Goal: Navigation & Orientation: Find specific page/section

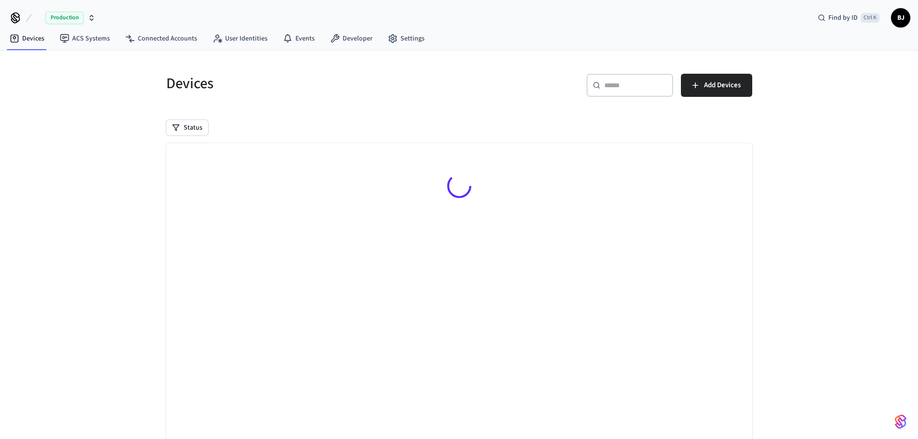
click at [90, 17] on icon "button" at bounding box center [91, 15] width 3 height 1
click at [131, 15] on div "Production Find by ID Ctrl K BJ" at bounding box center [459, 14] width 918 height 28
click at [66, 16] on span "Production" at bounding box center [64, 18] width 39 height 13
click at [70, 187] on div "Devices ​ ​ Add Devices Status Searching..." at bounding box center [459, 263] width 918 height 425
click at [82, 39] on link "ACS Systems" at bounding box center [85, 38] width 66 height 17
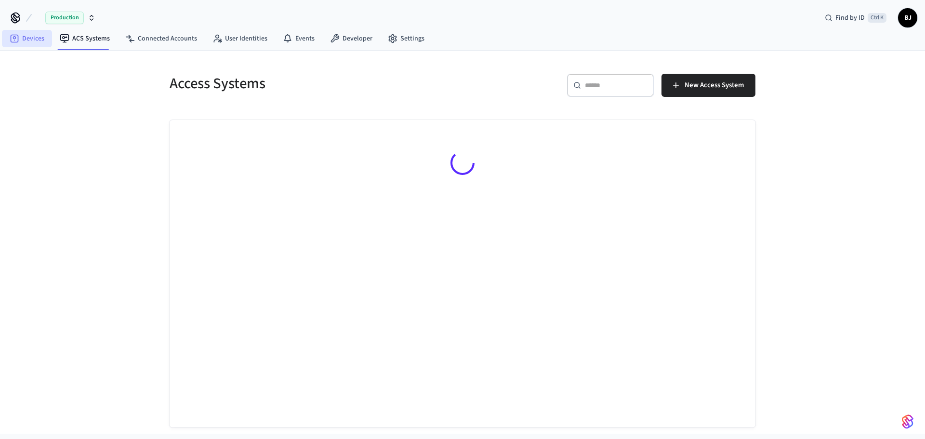
click at [34, 34] on link "Devices" at bounding box center [27, 38] width 50 height 17
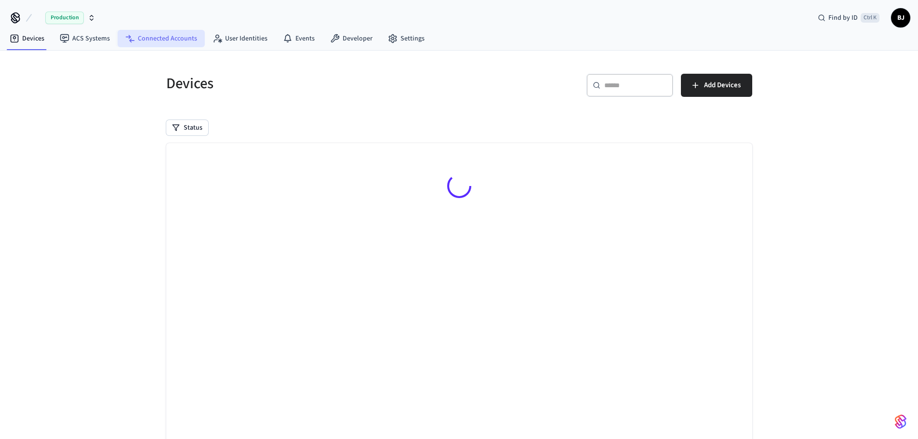
click at [166, 39] on link "Connected Accounts" at bounding box center [161, 38] width 87 height 17
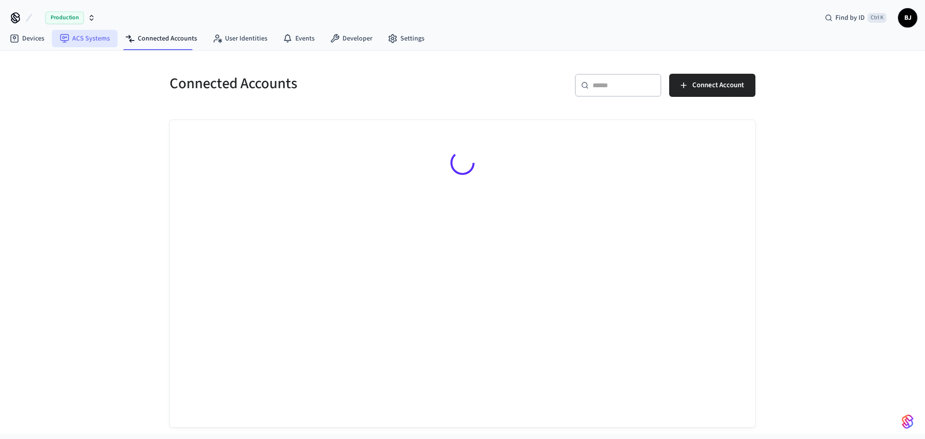
click at [62, 41] on icon at bounding box center [64, 38] width 9 height 9
click at [16, 39] on icon at bounding box center [15, 39] width 10 height 10
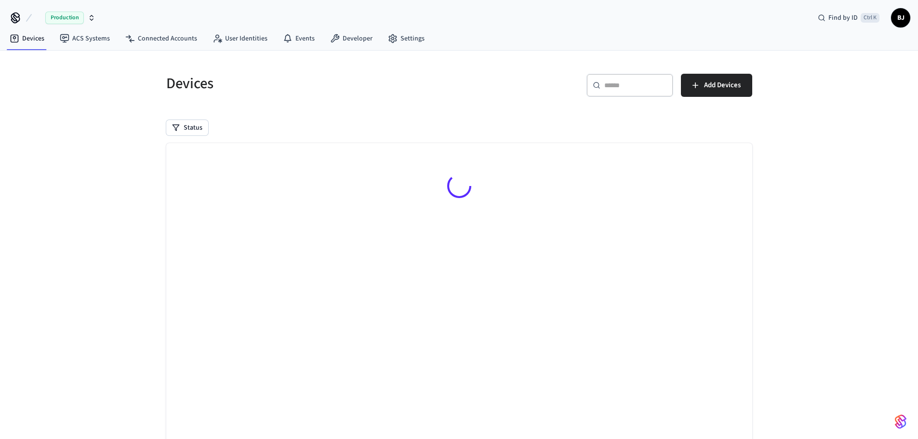
click at [10, 13] on icon at bounding box center [15, 17] width 15 height 15
click at [90, 15] on icon "button" at bounding box center [92, 18] width 8 height 8
click at [76, 84] on div "New Workspace" at bounding box center [78, 84] width 134 height 10
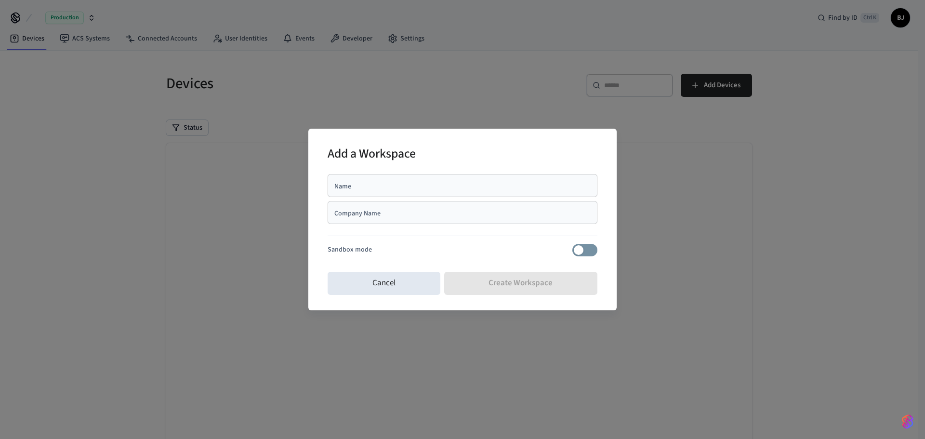
click at [473, 219] on div "Company Name" at bounding box center [463, 212] width 270 height 23
click at [409, 286] on button "Cancel" at bounding box center [384, 283] width 113 height 23
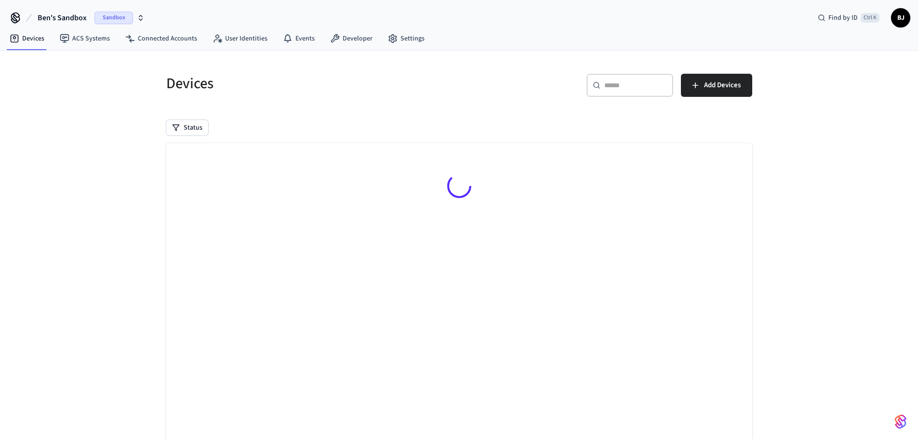
click at [122, 20] on span "Sandbox" at bounding box center [113, 18] width 39 height 13
click at [103, 178] on div "Devices ​ ​ Add Devices Status Searching..." at bounding box center [459, 263] width 918 height 425
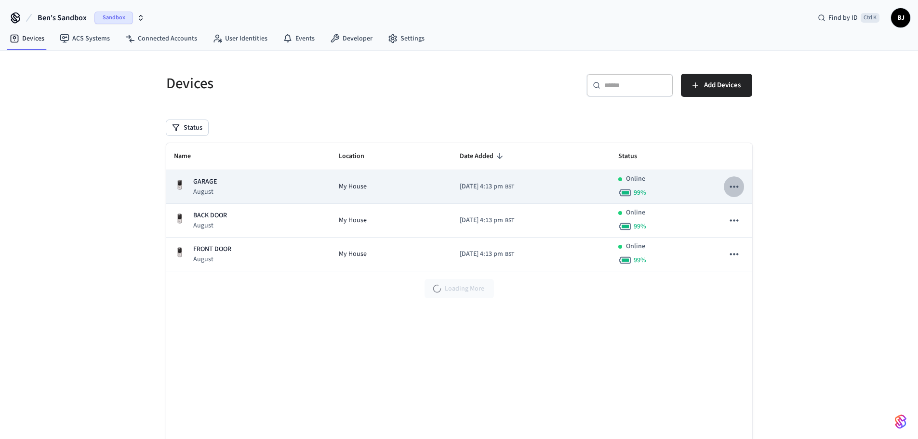
click at [736, 186] on icon "sticky table" at bounding box center [734, 186] width 13 height 13
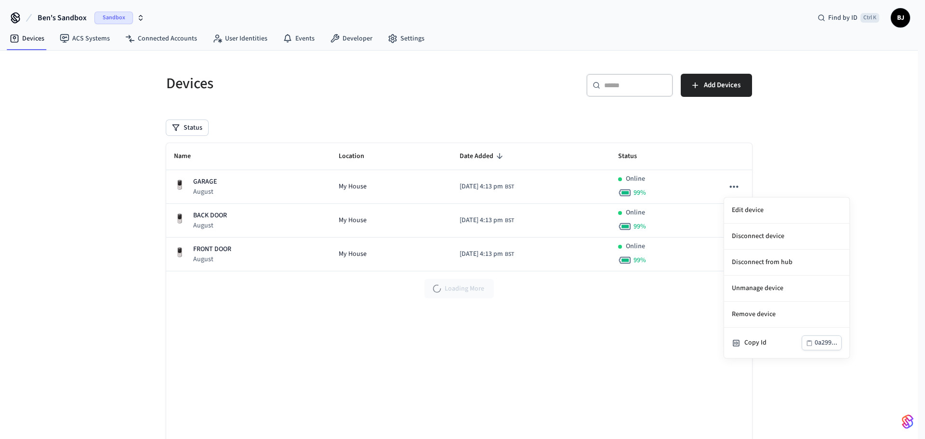
click at [91, 47] on div at bounding box center [462, 219] width 925 height 439
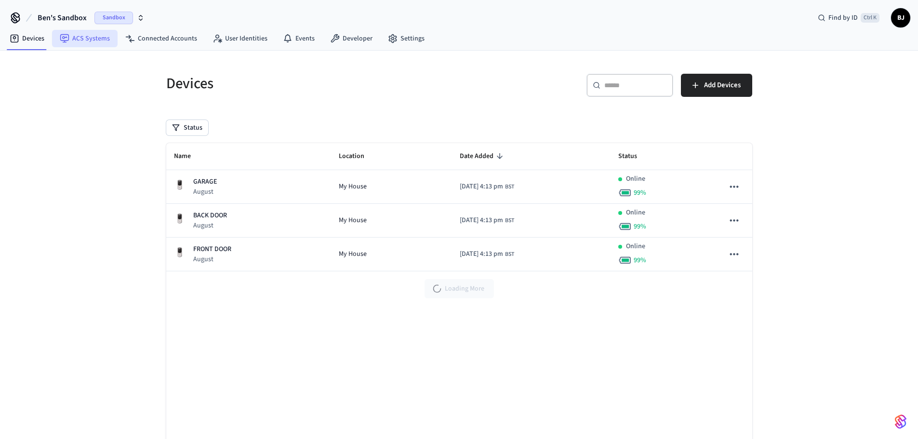
click at [92, 40] on link "ACS Systems" at bounding box center [85, 38] width 66 height 17
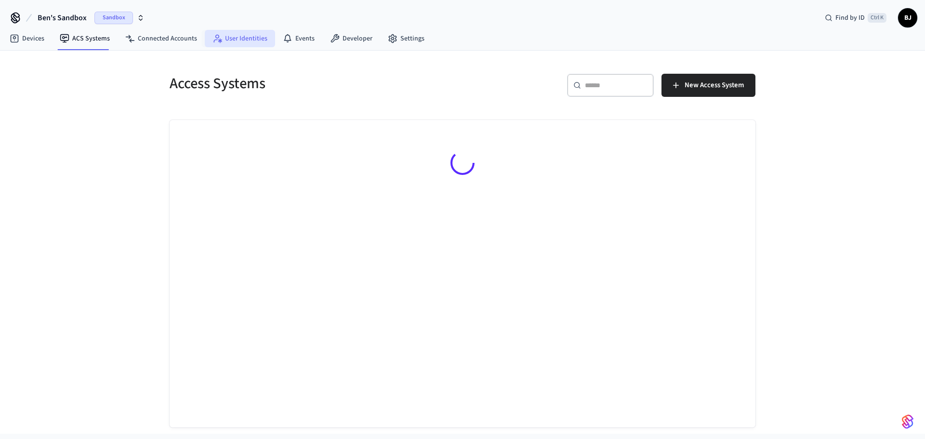
click at [245, 37] on link "User Identities" at bounding box center [240, 38] width 70 height 17
click at [330, 39] on icon at bounding box center [335, 39] width 10 height 10
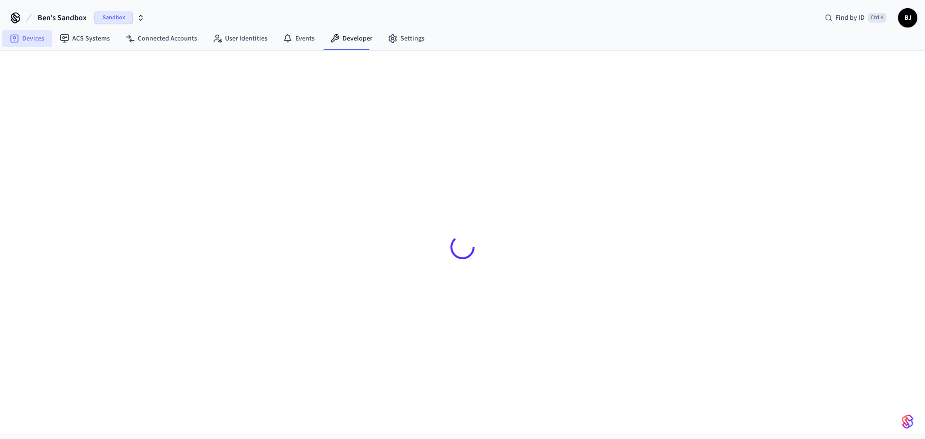
click at [36, 37] on link "Devices" at bounding box center [27, 38] width 50 height 17
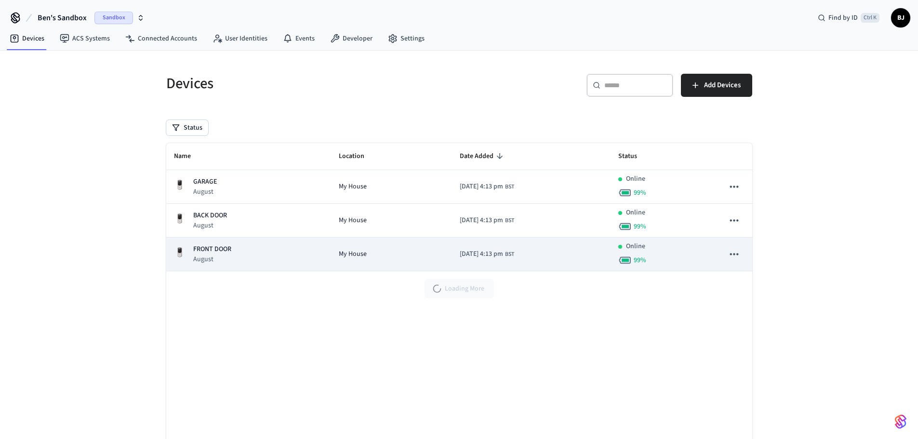
click at [227, 255] on p "August" at bounding box center [212, 259] width 38 height 10
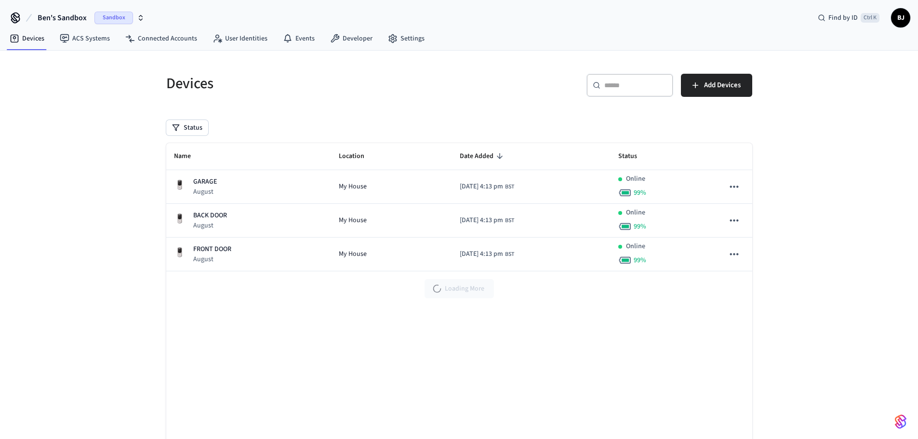
click at [900, 423] on img "button" at bounding box center [901, 421] width 12 height 15
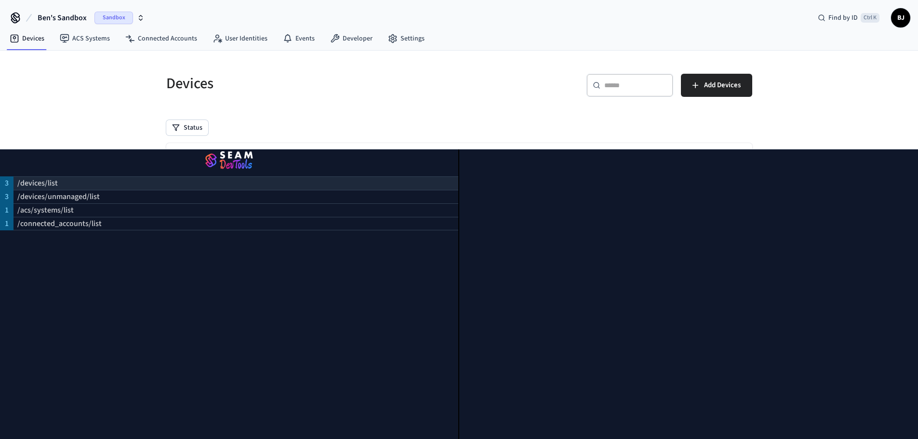
click at [37, 177] on p "/devices/list" at bounding box center [37, 183] width 40 height 12
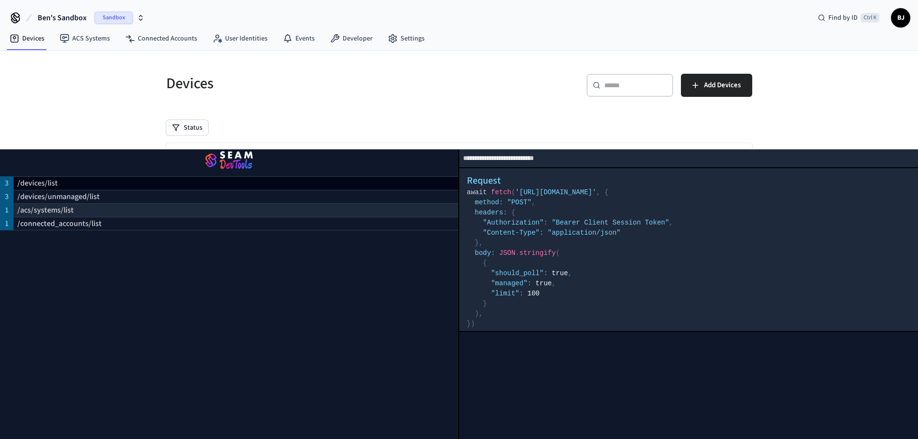
click at [95, 205] on div "/acs/systems/list" at bounding box center [235, 209] width 445 height 13
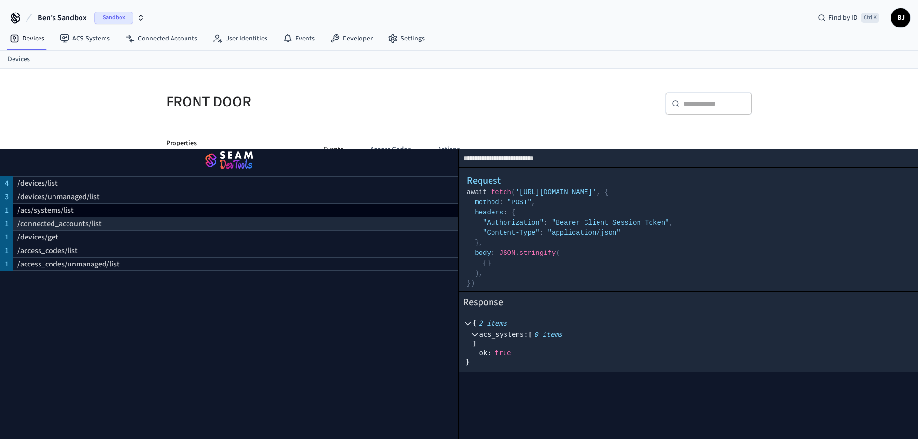
click at [107, 217] on div "/connected_accounts/list" at bounding box center [235, 223] width 445 height 13
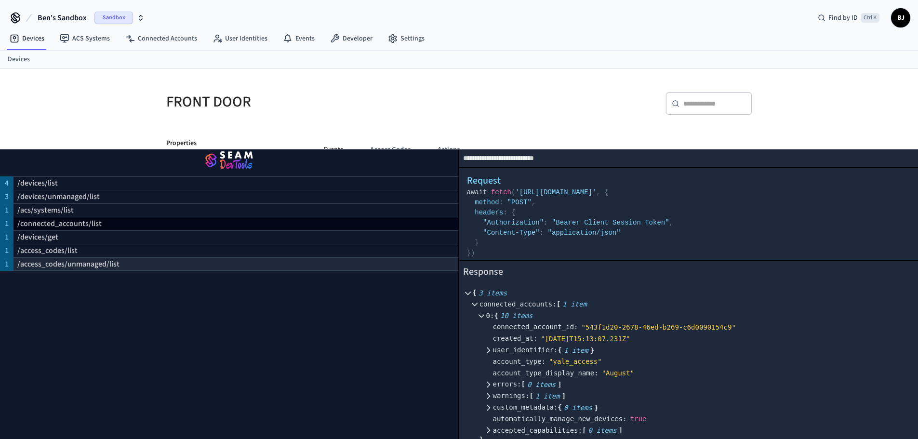
click at [169, 257] on div "/access_codes/unmanaged/list" at bounding box center [235, 263] width 445 height 13
select select "**********"
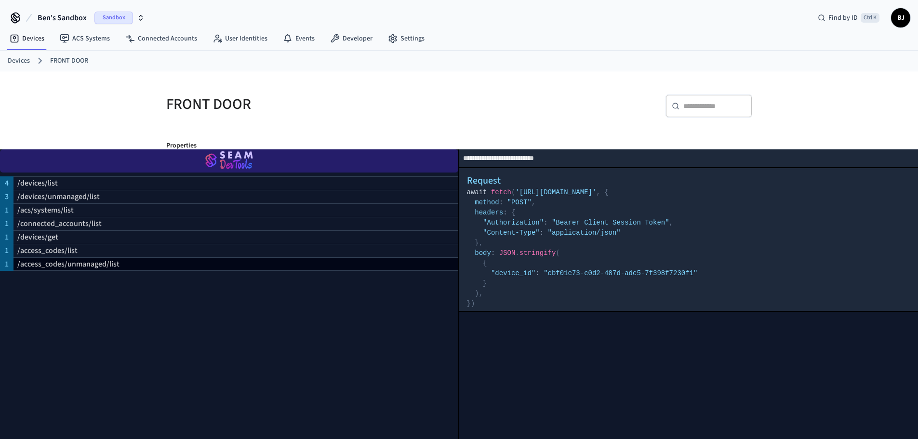
click at [256, 150] on img "button" at bounding box center [229, 160] width 435 height 27
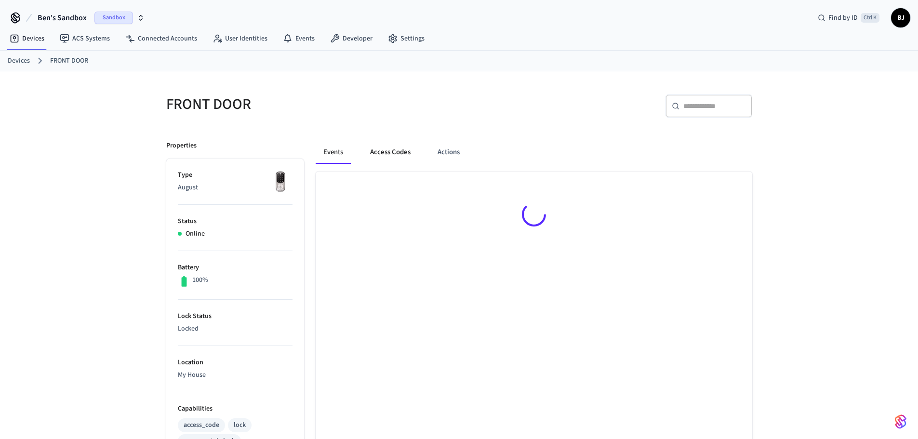
click at [400, 153] on button "Access Codes" at bounding box center [390, 152] width 56 height 23
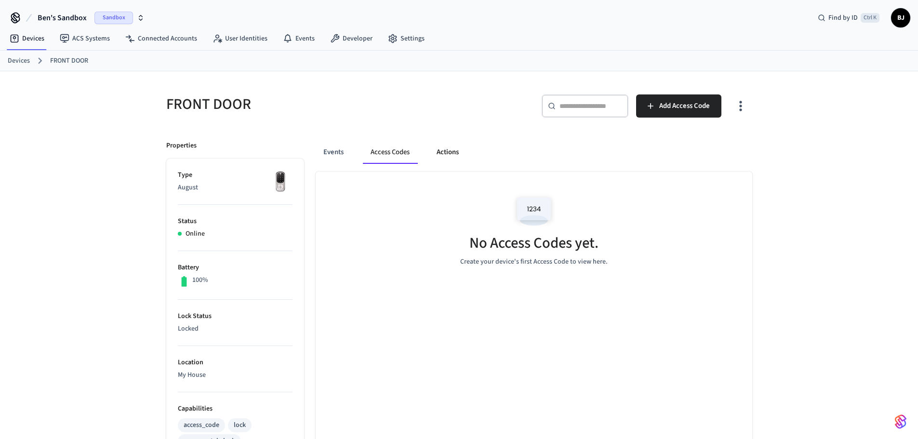
click at [450, 148] on button "Actions" at bounding box center [448, 152] width 38 height 23
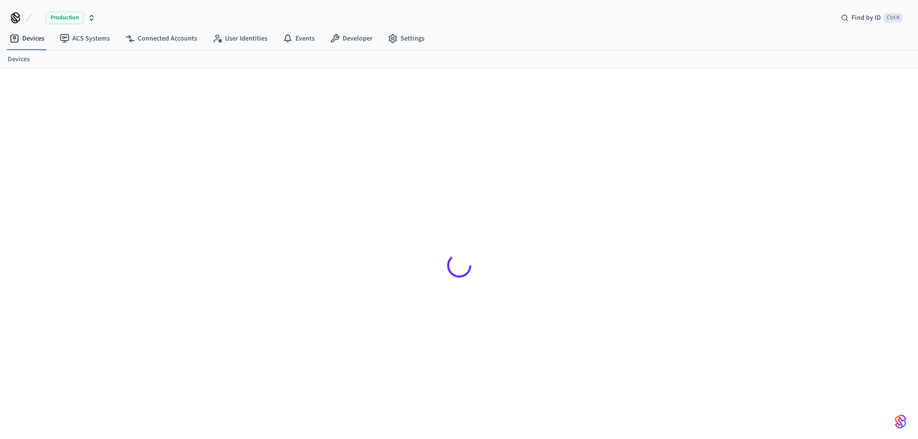
click at [587, 209] on div at bounding box center [459, 265] width 601 height 346
